Goal: Task Accomplishment & Management: Use online tool/utility

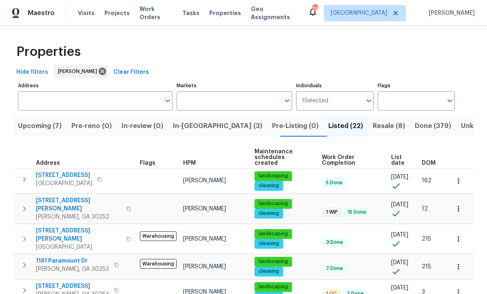
click at [201, 127] on span "In-reno (3)" at bounding box center [217, 125] width 89 height 11
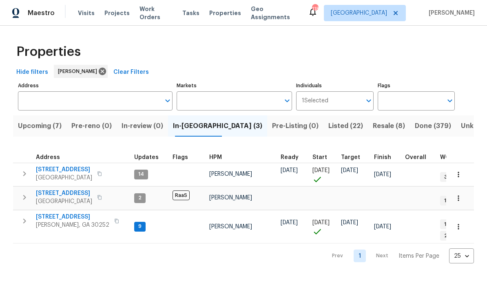
click at [79, 193] on span "[STREET_ADDRESS]" at bounding box center [64, 193] width 56 height 8
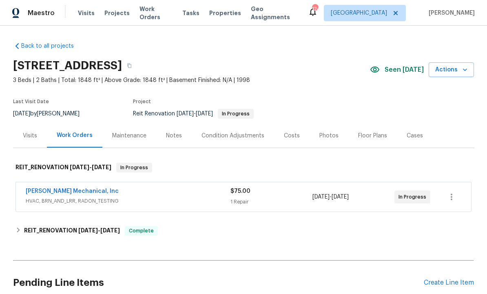
click at [81, 193] on link "JH Martin Mechanical, Inc" at bounding box center [72, 191] width 93 height 6
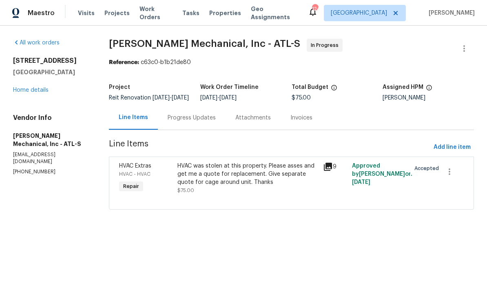
click at [198, 122] on div "Progress Updates" at bounding box center [191, 118] width 48 height 8
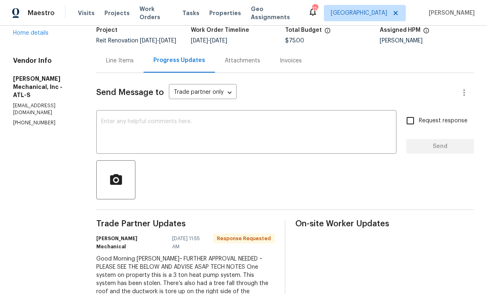
scroll to position [30, 0]
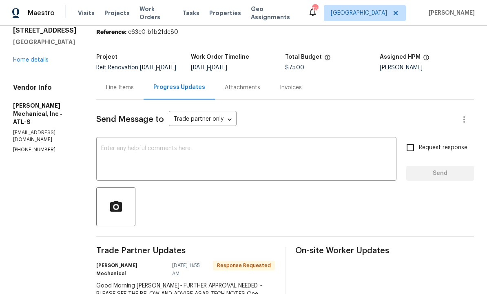
click at [187, 159] on textarea at bounding box center [246, 159] width 290 height 29
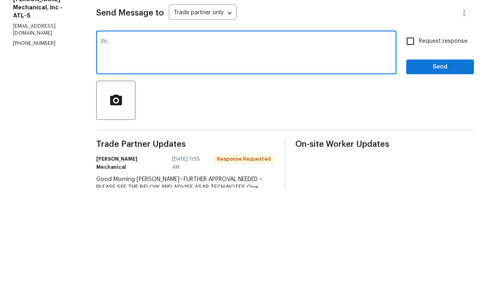
type textarea "P"
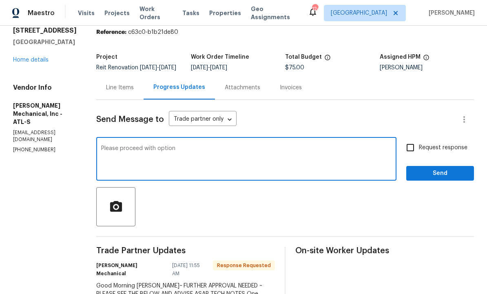
click at [233, 145] on textarea "Please proceed with option" at bounding box center [246, 159] width 290 height 29
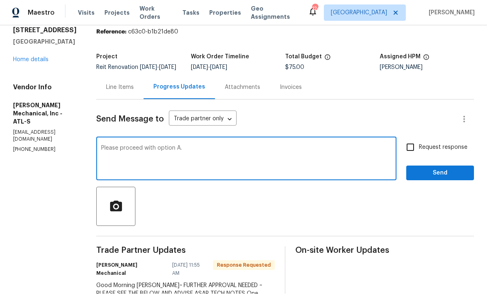
type textarea "Please proceed with option A."
click at [416, 139] on input "Request response" at bounding box center [409, 147] width 17 height 17
checkbox input "true"
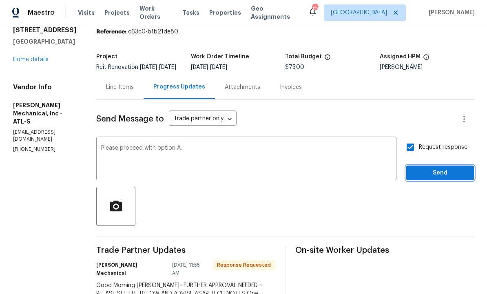
click at [439, 168] on span "Send" at bounding box center [439, 173] width 55 height 10
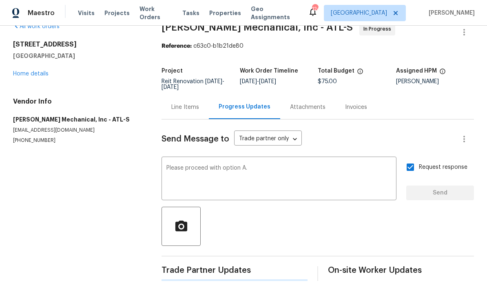
scroll to position [0, 0]
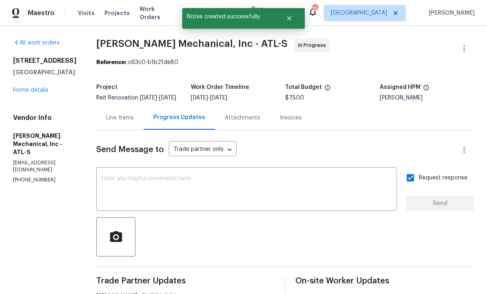
click at [132, 114] on div "Line Items" at bounding box center [120, 118] width 28 height 8
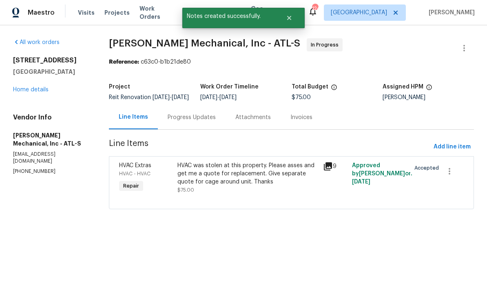
click at [214, 184] on div "HVAC was stolen at this property. Please asses and get me a quote for replaceme…" at bounding box center [247, 174] width 141 height 24
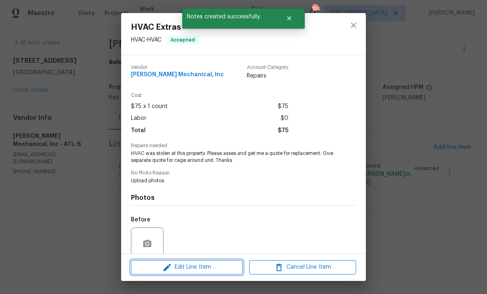
click at [208, 269] on span "Edit Line Item" at bounding box center [186, 267] width 107 height 10
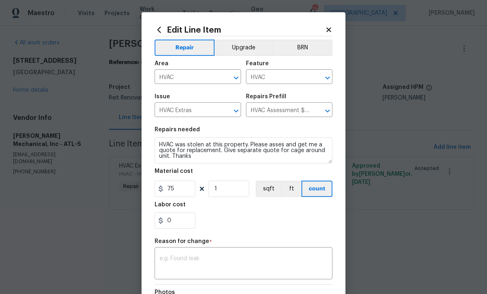
click at [209, 260] on textarea at bounding box center [243, 263] width 168 height 17
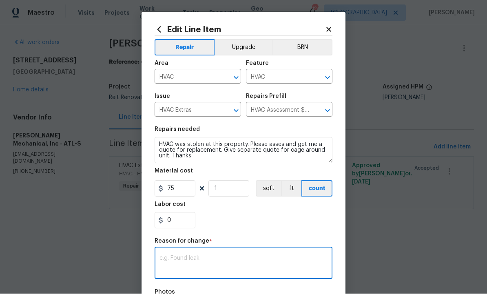
click at [381, 190] on body "Maestro Visits Projects Work Orders Tasks Properties Geo Assignments 124 Atlant…" at bounding box center [243, 116] width 487 height 232
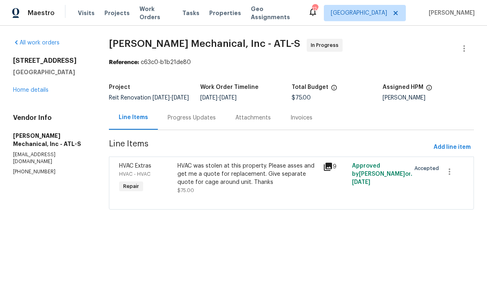
click at [200, 122] on div "Progress Updates" at bounding box center [191, 118] width 48 height 8
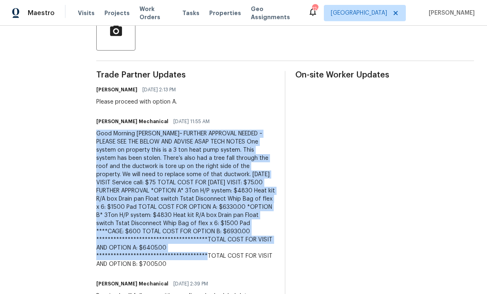
scroll to position [205, 0]
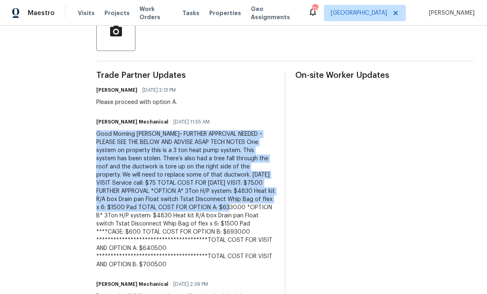
copy div "Good Morning Wesley~ FURTHER APPROVAL NEEDED ~ PLEASE SEE THE BELOW AND ADVISE …"
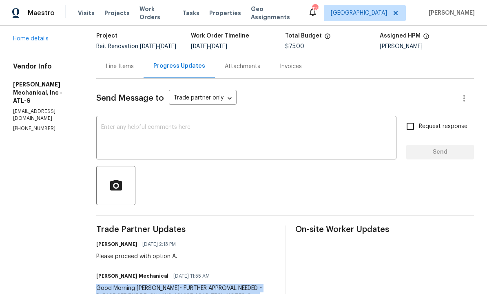
scroll to position [52, 0]
click at [134, 70] on div "Line Items" at bounding box center [120, 66] width 28 height 8
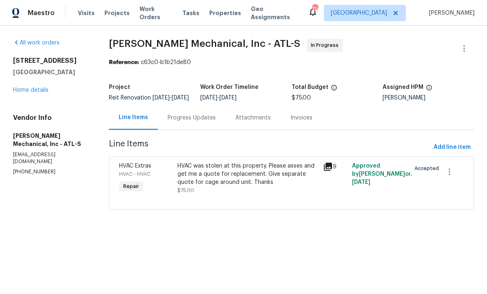
click at [215, 183] on div "HVAC was stolen at this property. Please asses and get me a quote for replaceme…" at bounding box center [247, 174] width 141 height 24
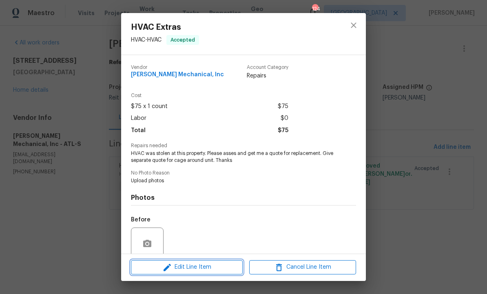
click at [209, 264] on span "Edit Line Item" at bounding box center [186, 267] width 107 height 10
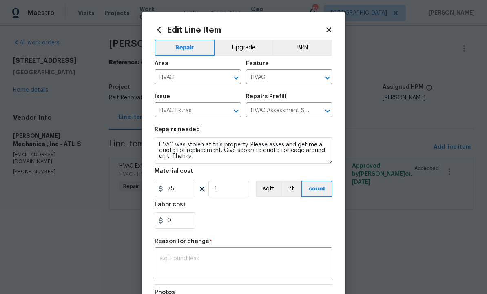
click at [211, 262] on textarea at bounding box center [243, 263] width 168 height 17
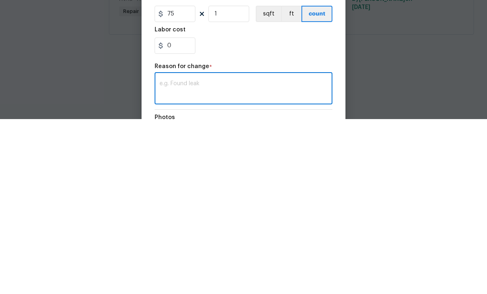
click at [199, 255] on textarea at bounding box center [243, 263] width 168 height 17
paste textarea "Good Morning Wesley~ FURTHER APPROVAL NEEDED ~ PLEASE SEE THE BELOW AND ADVISE …"
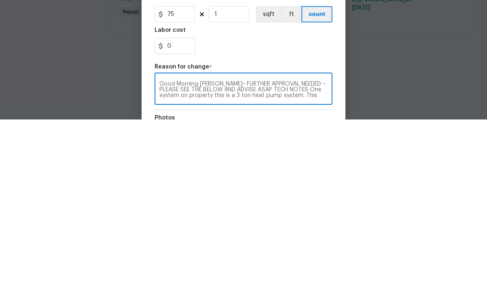
scroll to position [0, 0]
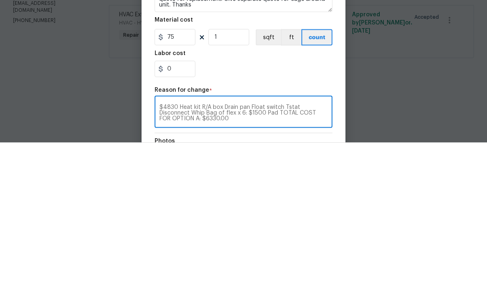
type textarea "Good Morning Wesley~ FURTHER APPROVAL NEEDED ~ PLEASE SEE THE BELOW AND ADVISE …"
click at [185, 181] on input "75" at bounding box center [174, 189] width 41 height 16
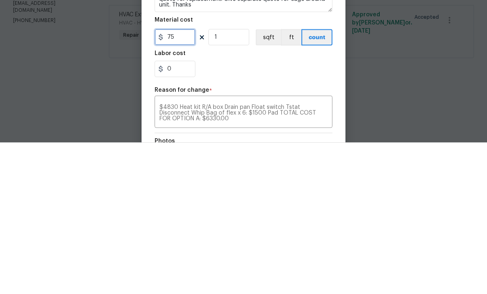
click at [187, 181] on input "75" at bounding box center [174, 189] width 41 height 16
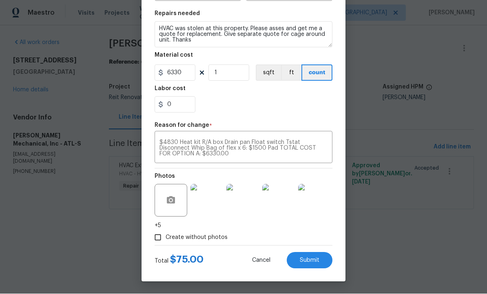
scroll to position [117, 0]
type input "6330"
click at [398, 148] on body "Maestro Visits Projects Work Orders Tasks Properties Geo Assignments 124 Atlant…" at bounding box center [243, 116] width 487 height 232
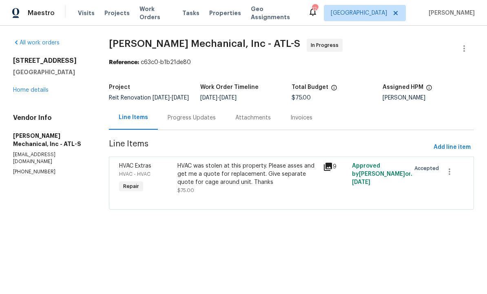
scroll to position [0, 0]
click at [192, 122] on div "Progress Updates" at bounding box center [191, 118] width 48 height 8
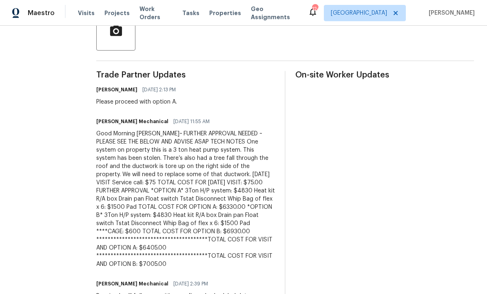
scroll to position [205, 0]
click at [209, 247] on div "**********" at bounding box center [185, 199] width 178 height 139
copy div "TOTAL COST FOR VISIT AND OPTION A: $6405.00 *"
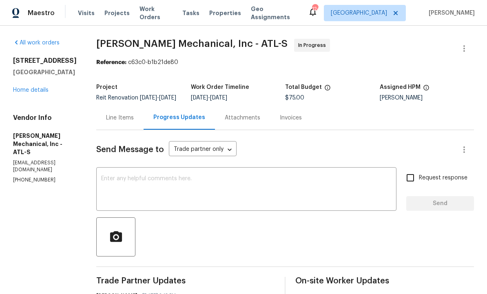
scroll to position [0, 0]
click at [134, 122] on div "Line Items" at bounding box center [120, 118] width 28 height 8
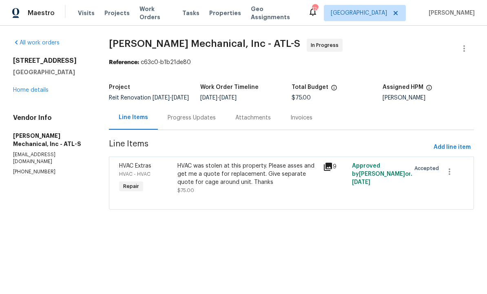
click at [230, 186] on div "HVAC was stolen at this property. Please asses and get me a quote for replaceme…" at bounding box center [247, 174] width 141 height 24
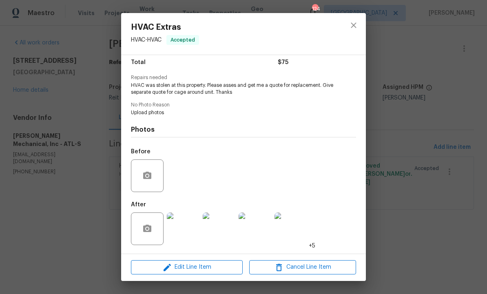
scroll to position [70, 0]
click at [209, 264] on span "Edit Line Item" at bounding box center [186, 267] width 107 height 10
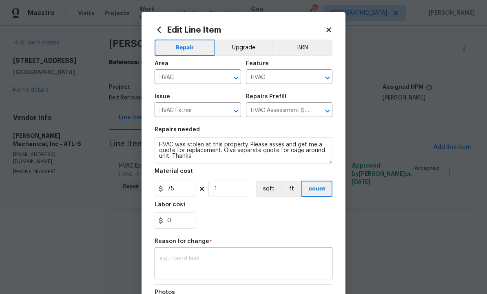
click at [224, 263] on textarea at bounding box center [243, 263] width 168 height 17
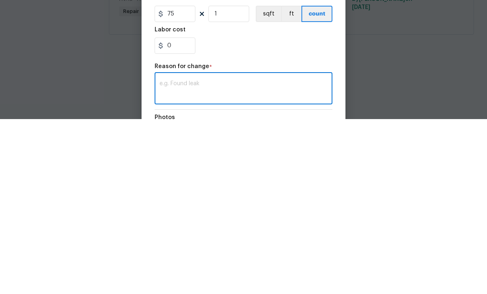
click at [217, 255] on textarea at bounding box center [243, 263] width 168 height 17
paste textarea "TOTAL COST FOR VISIT AND OPTION A: $6405.00 *"
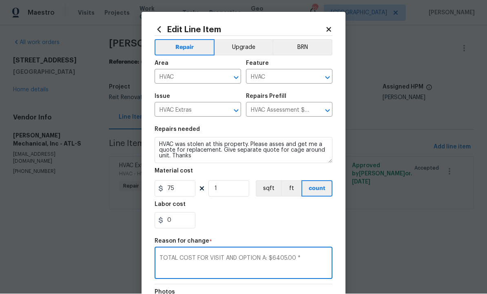
type textarea "TOTAL COST FOR VISIT AND OPTION A: $6405.00 *"
click at [188, 189] on input "75" at bounding box center [174, 189] width 41 height 16
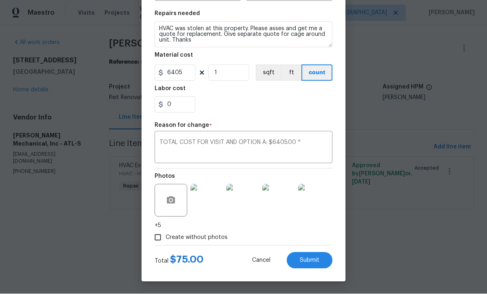
scroll to position [117, 0]
type input "6405"
click at [308, 259] on span "Submit" at bounding box center [309, 261] width 20 height 6
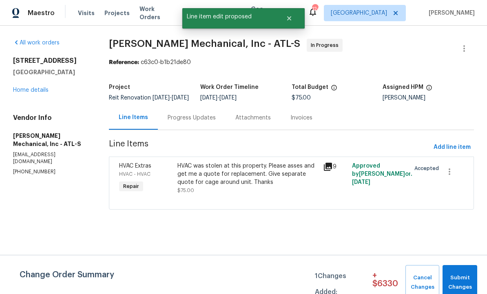
scroll to position [0, 0]
click at [461, 276] on span "Submit Changes" at bounding box center [459, 282] width 26 height 19
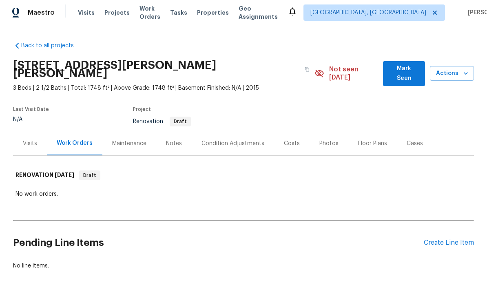
scroll to position [0, 0]
